Goal: Navigation & Orientation: Find specific page/section

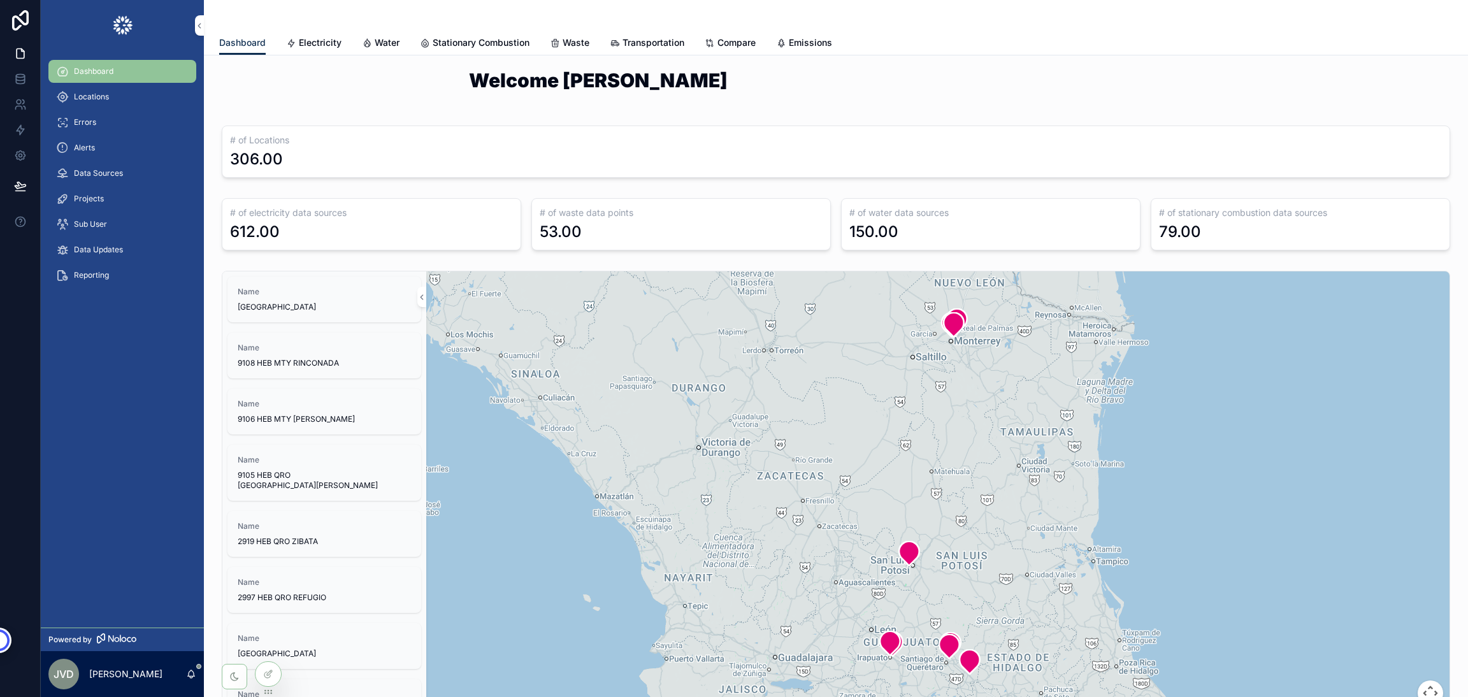
click at [331, 41] on span "Electricity" at bounding box center [320, 42] width 43 height 13
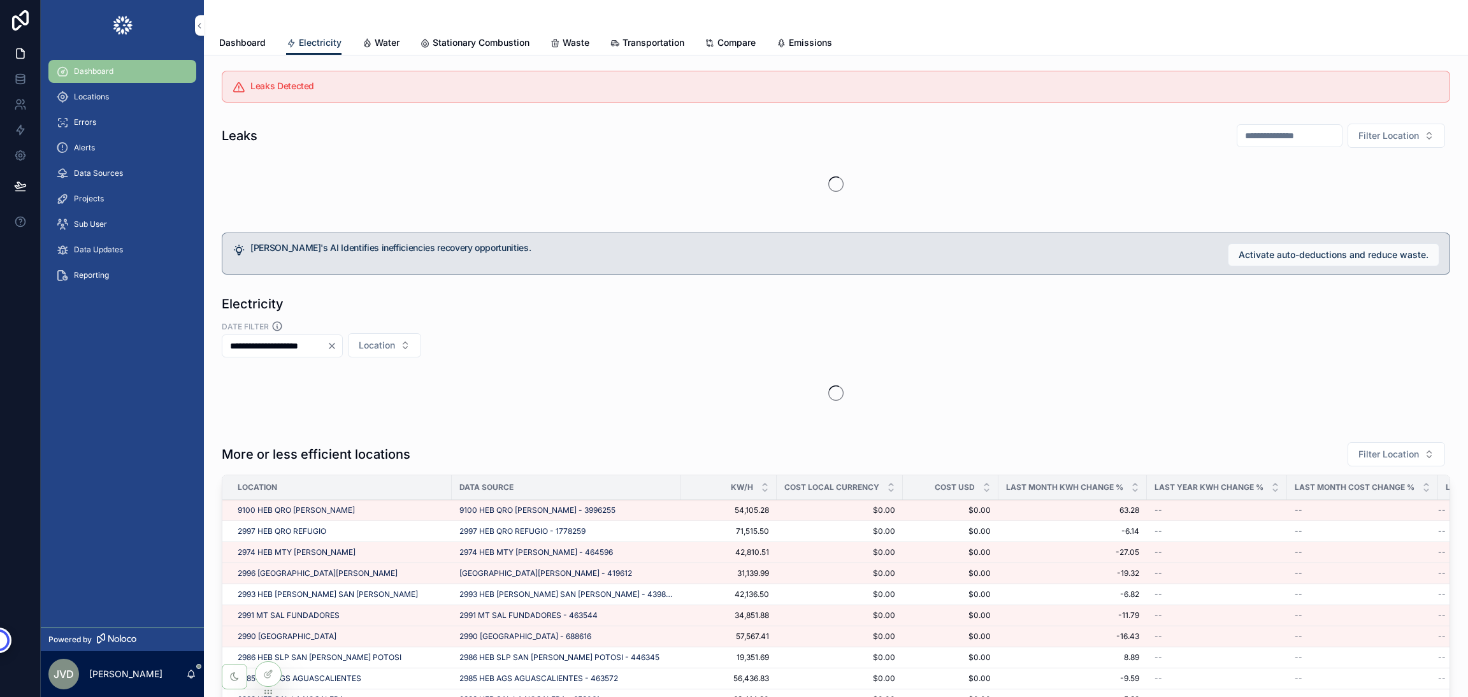
click at [337, 345] on icon "Clear" at bounding box center [332, 346] width 10 height 10
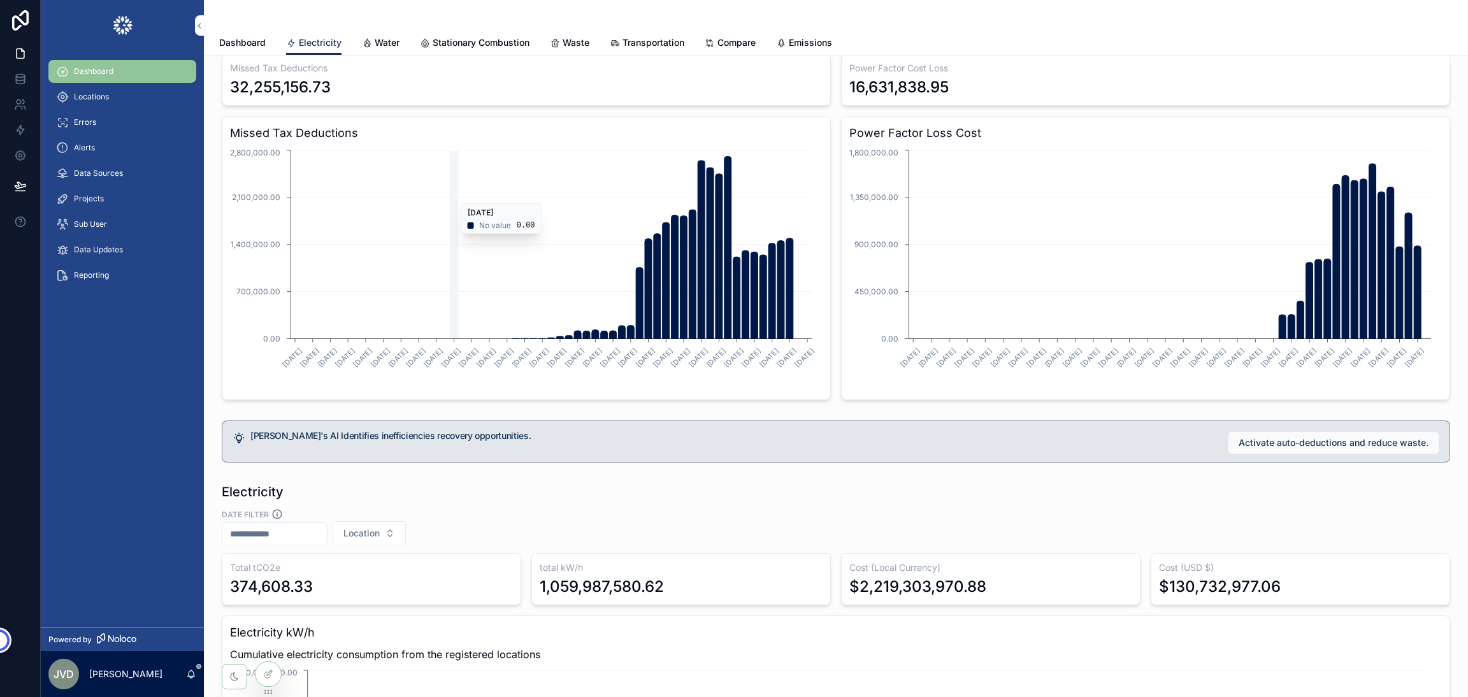
scroll to position [144, 0]
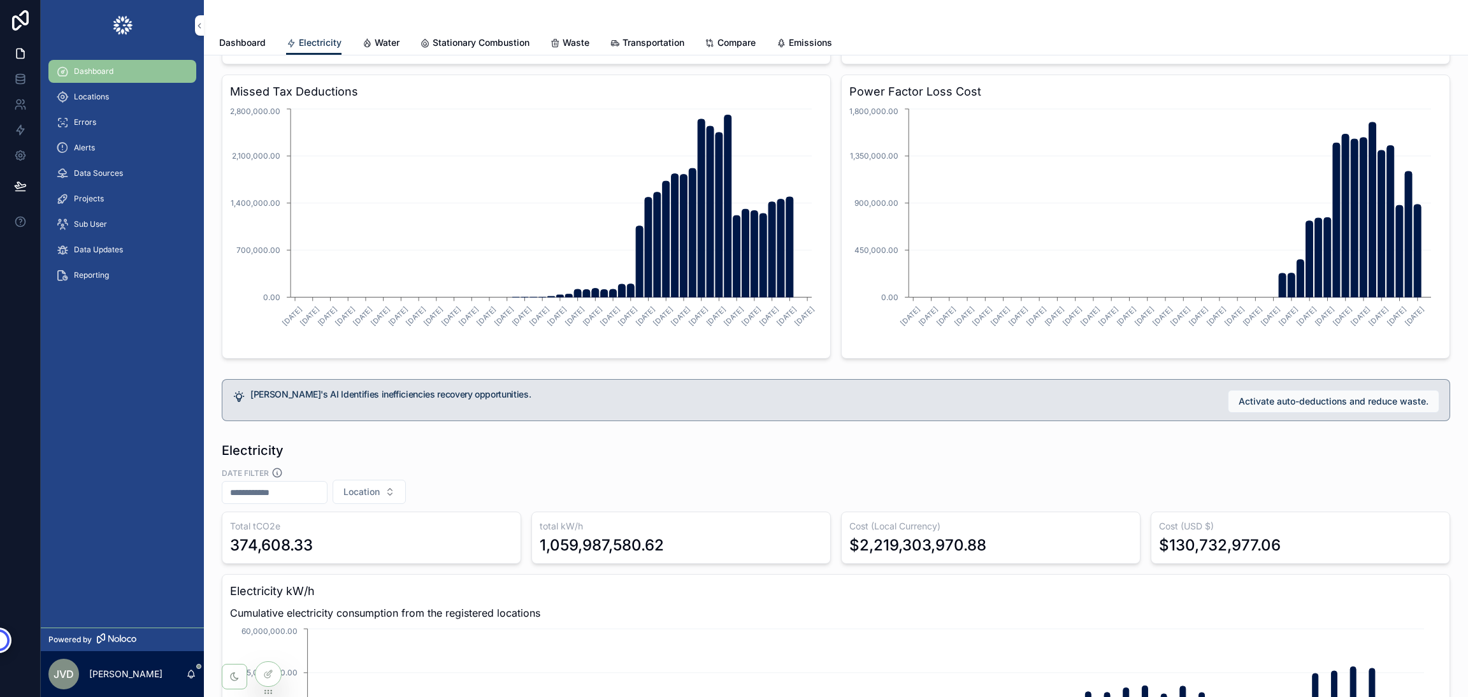
click at [370, 50] on link "Water" at bounding box center [381, 43] width 38 height 25
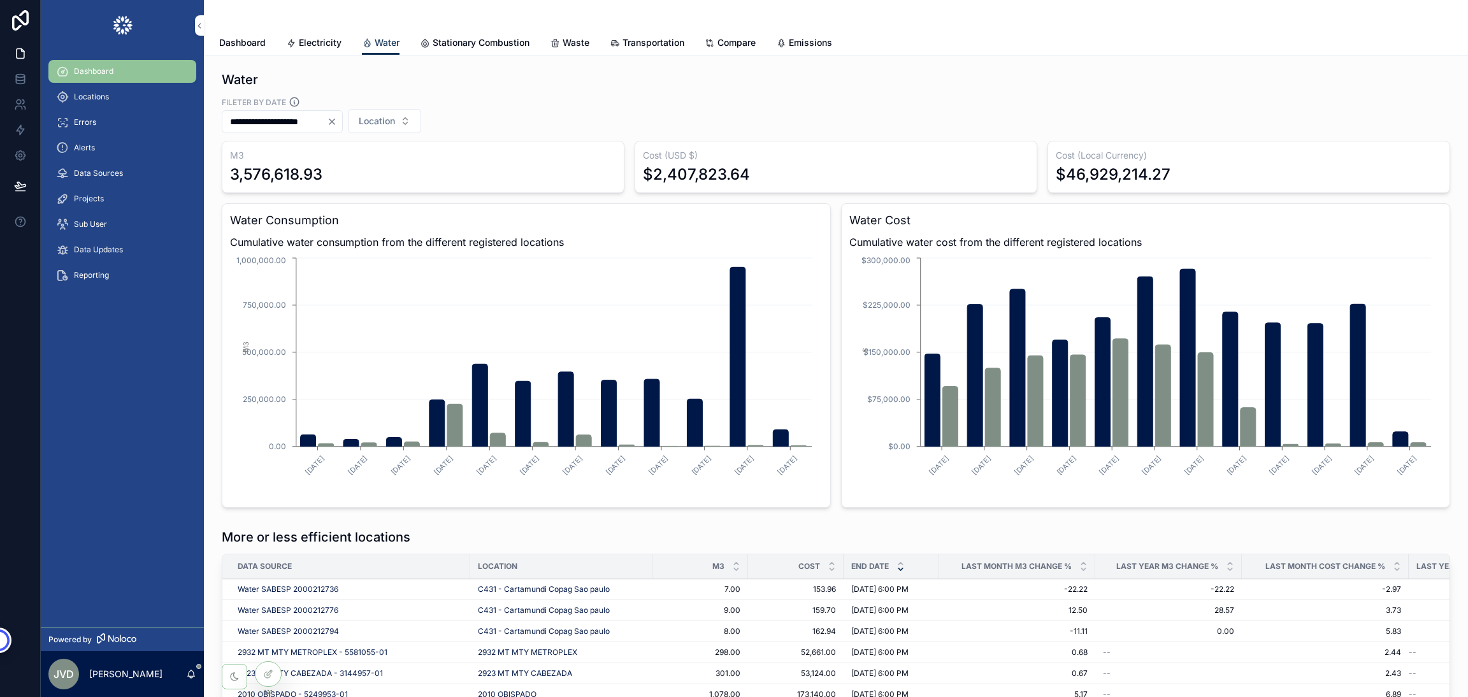
click at [445, 42] on span "Stationary Combustion" at bounding box center [481, 42] width 97 height 13
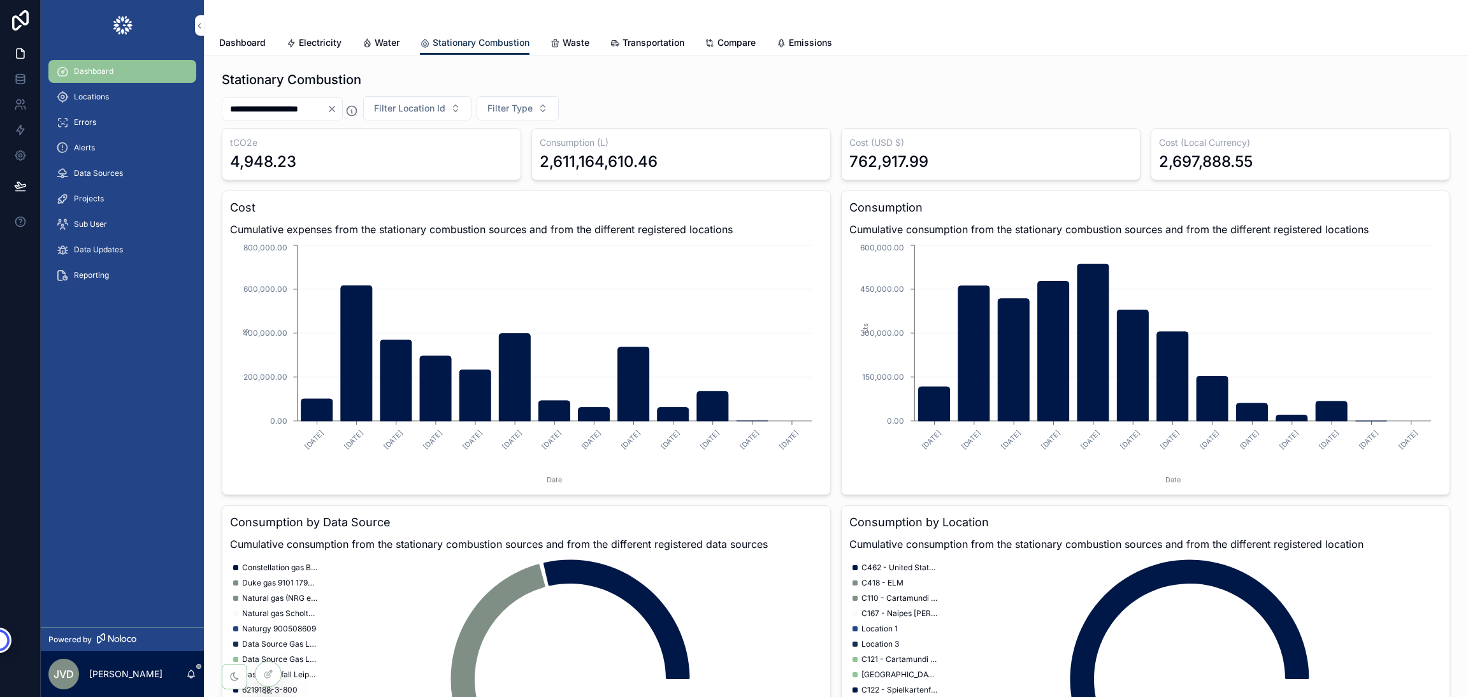
click at [645, 38] on span "Transportation" at bounding box center [654, 42] width 62 height 13
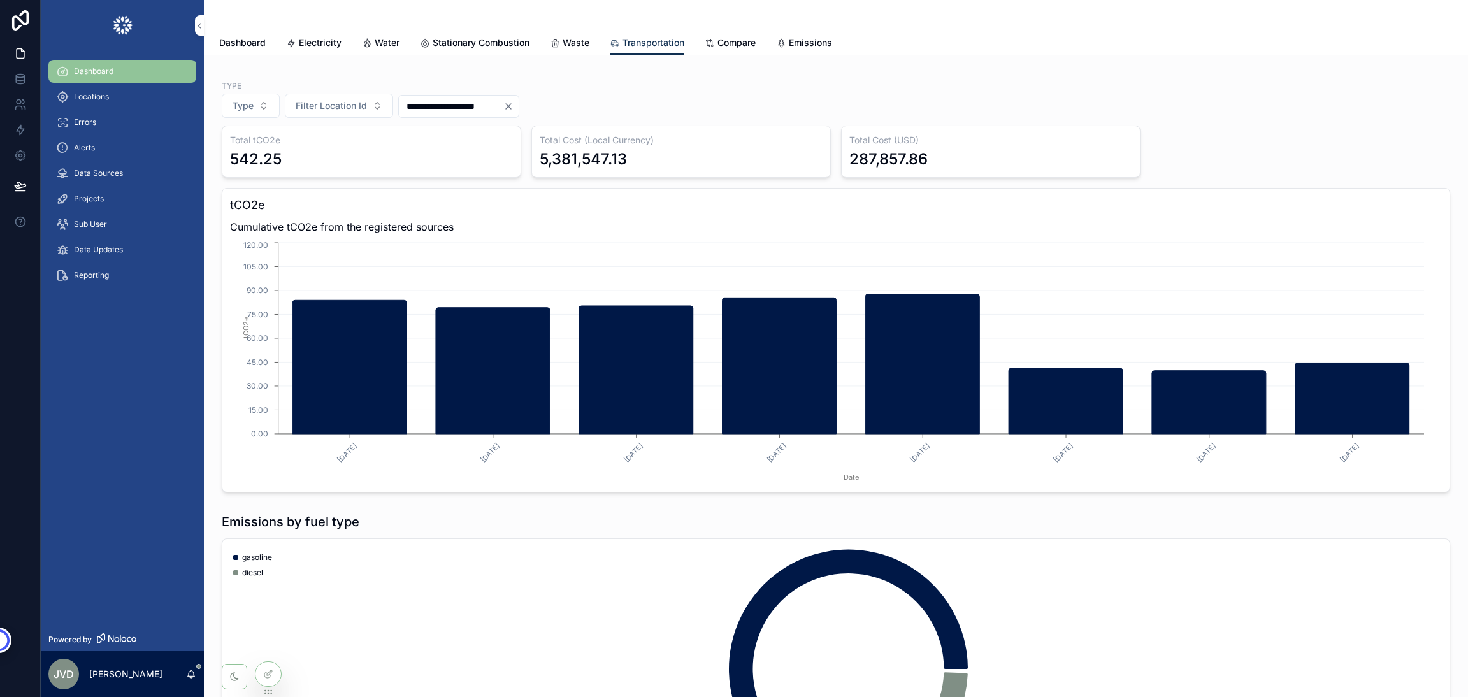
click at [800, 46] on span "Emissions" at bounding box center [810, 42] width 43 height 13
